Goal: Task Accomplishment & Management: Manage account settings

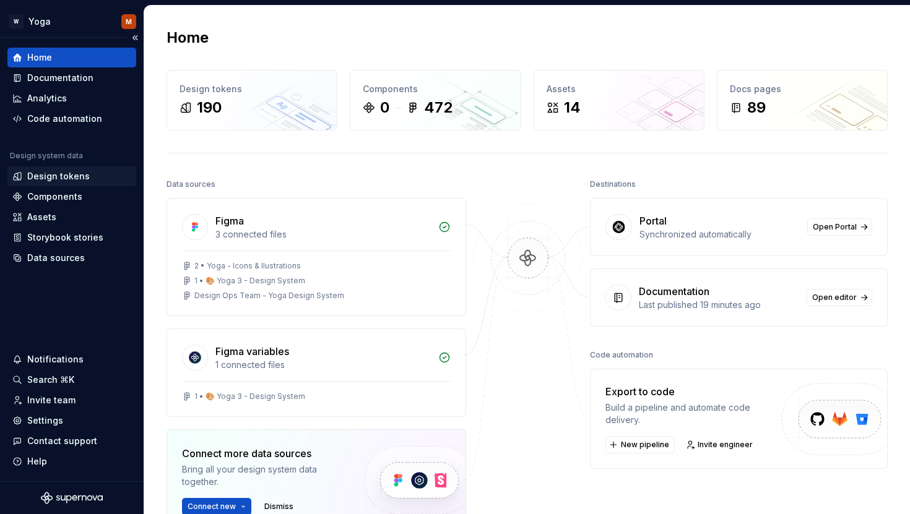
click at [68, 177] on div "Design tokens" at bounding box center [58, 176] width 62 height 12
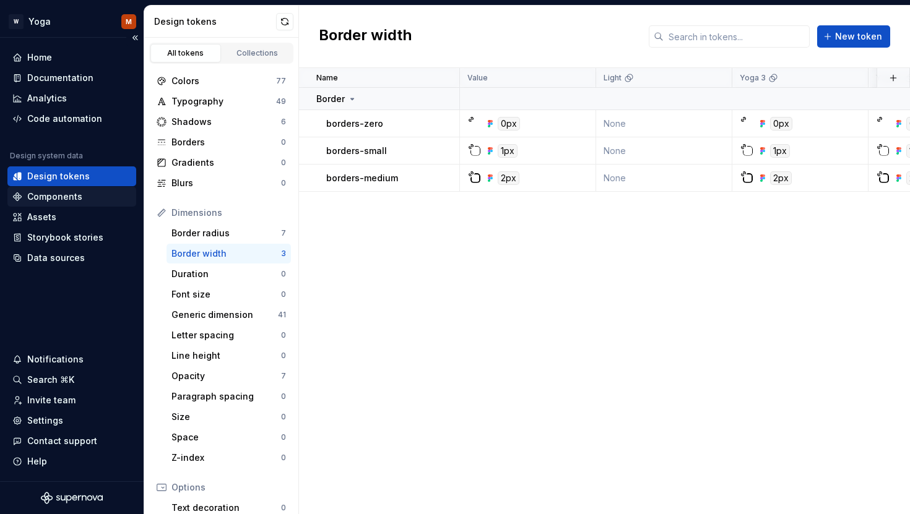
click at [79, 194] on div "Components" at bounding box center [54, 197] width 55 height 12
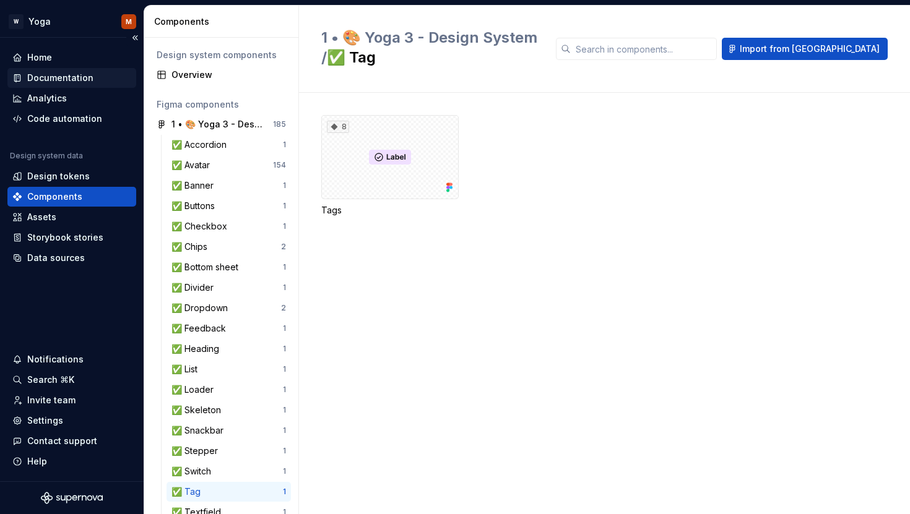
click at [85, 82] on div "Documentation" at bounding box center [60, 78] width 66 height 12
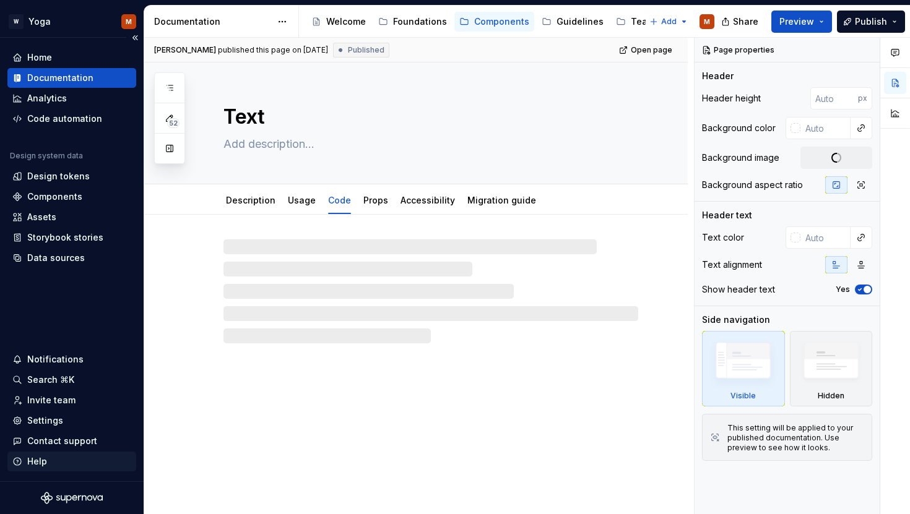
type textarea "*"
click at [51, 416] on div "Settings" at bounding box center [45, 421] width 36 height 12
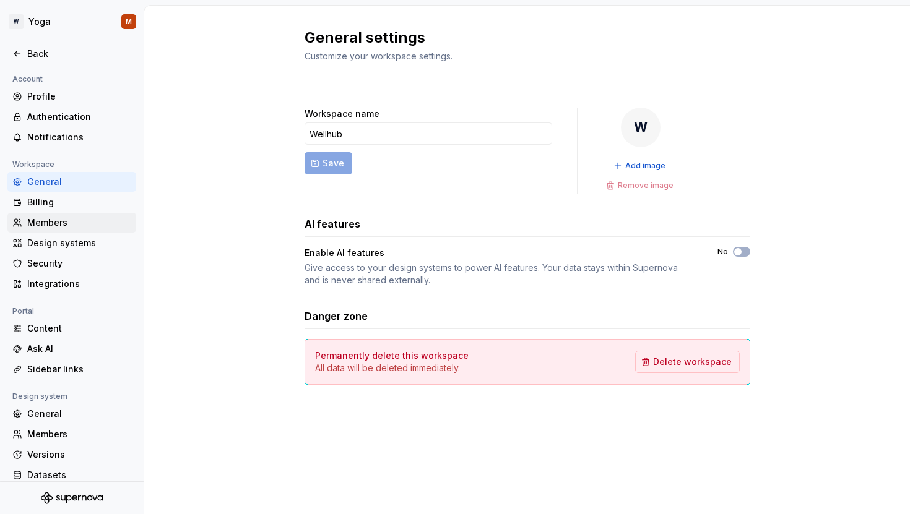
click at [67, 223] on div "Members" at bounding box center [79, 223] width 104 height 12
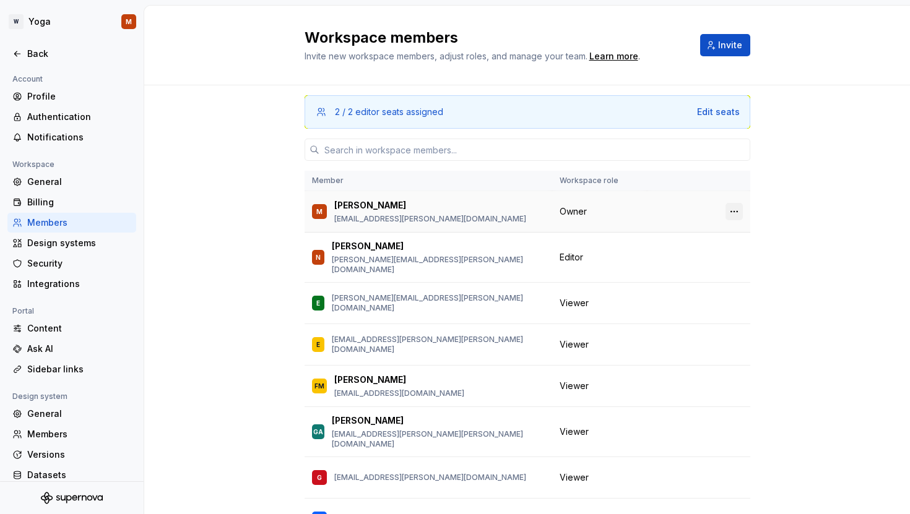
click at [728, 212] on button "button" at bounding box center [733, 211] width 17 height 17
click at [707, 233] on div "Transfer ownership" at bounding box center [670, 236] width 130 height 12
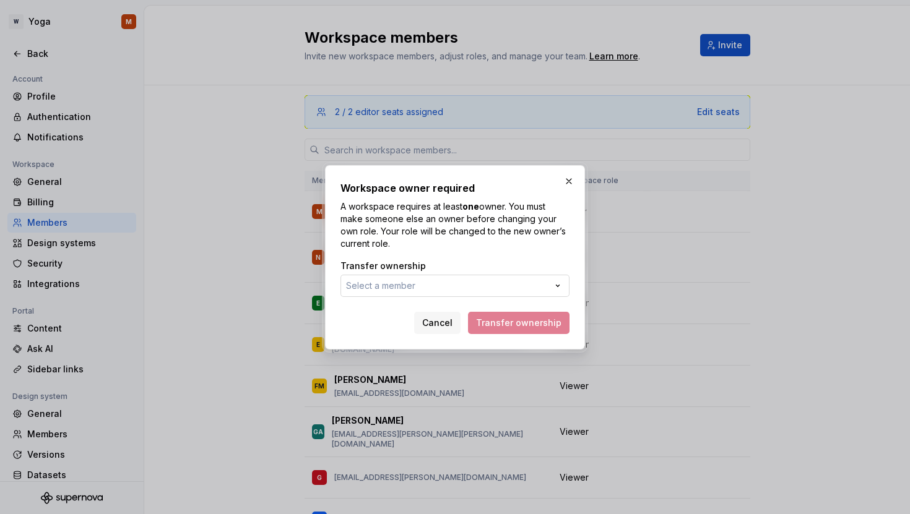
click at [517, 285] on button "Select a member" at bounding box center [454, 286] width 229 height 22
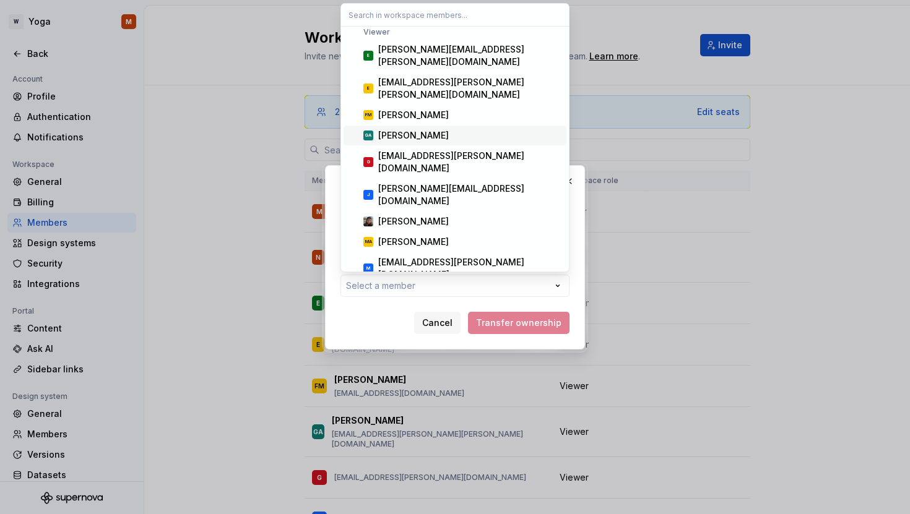
scroll to position [52, 0]
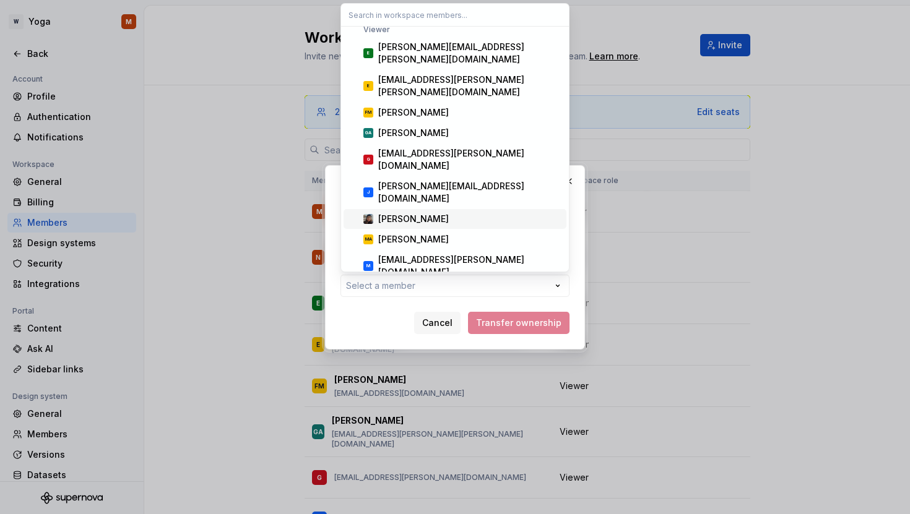
click at [486, 213] on div "[PERSON_NAME]" at bounding box center [469, 219] width 183 height 12
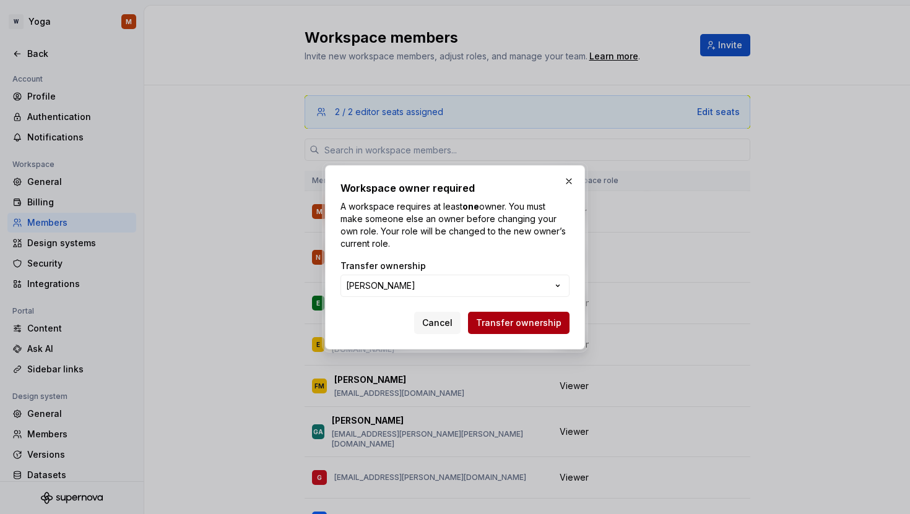
click at [509, 326] on span "Transfer ownership" at bounding box center [518, 323] width 85 height 12
